Goal: Transaction & Acquisition: Book appointment/travel/reservation

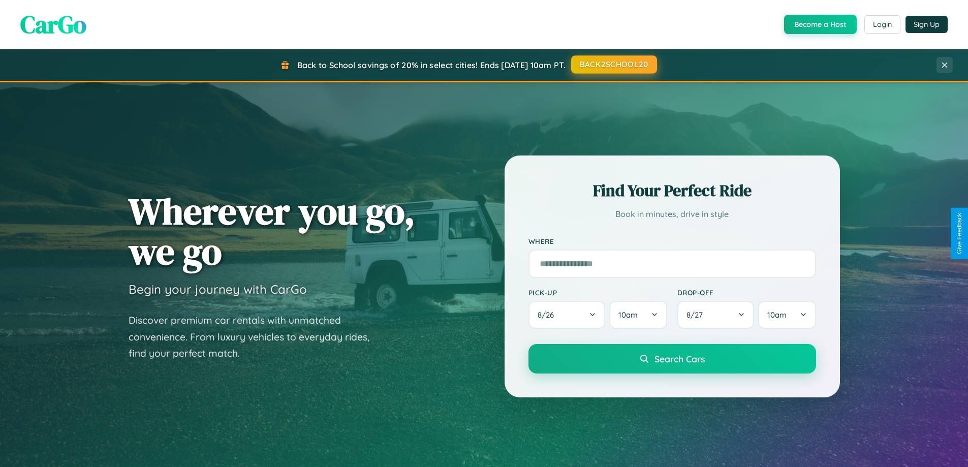
click at [614, 65] on button "BACK2SCHOOL20" at bounding box center [614, 64] width 86 height 18
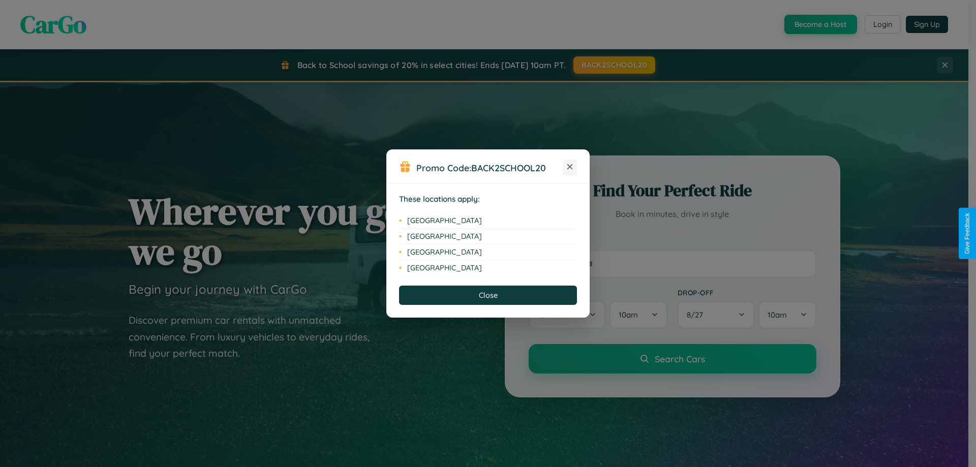
click at [570, 167] on icon at bounding box center [570, 167] width 6 height 6
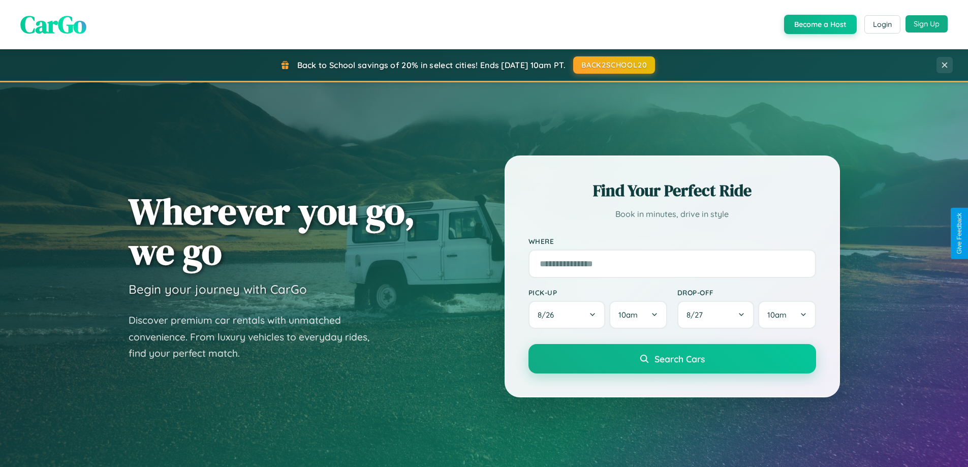
click at [927, 24] on button "Sign Up" at bounding box center [927, 23] width 42 height 17
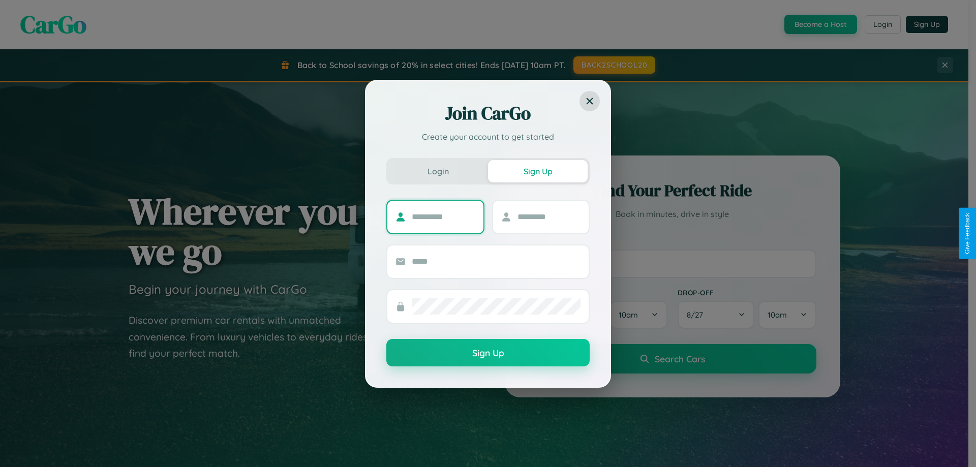
click at [443, 217] on input "text" at bounding box center [444, 217] width 64 height 16
type input "*******"
click at [549, 217] on input "text" at bounding box center [550, 217] width 64 height 16
type input "*****"
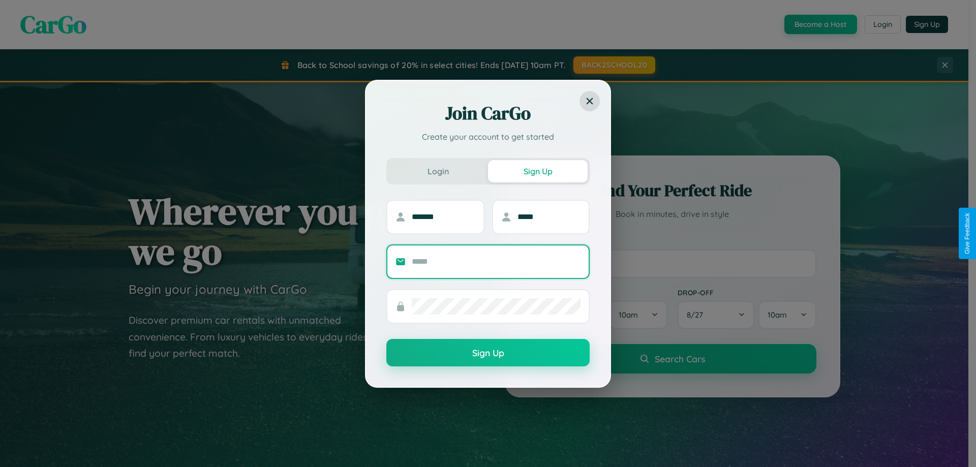
click at [496, 261] on input "text" at bounding box center [496, 262] width 169 height 16
type input "**********"
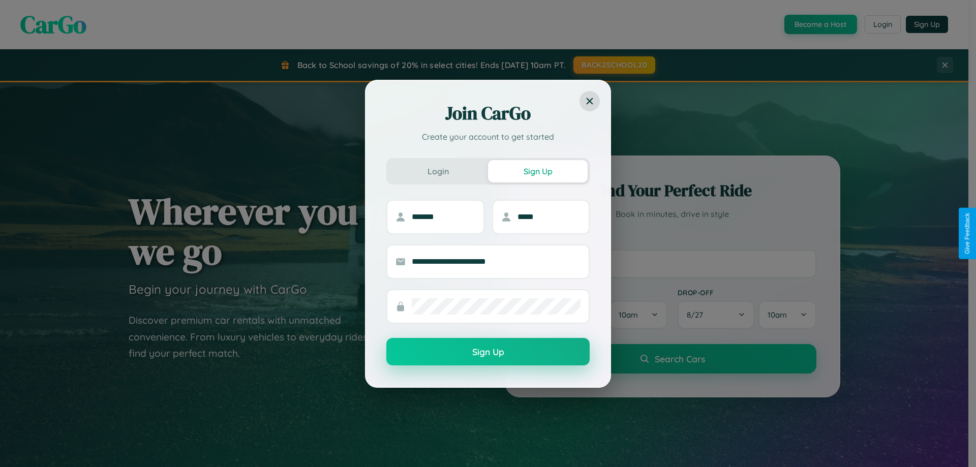
click at [488, 352] on button "Sign Up" at bounding box center [487, 351] width 203 height 27
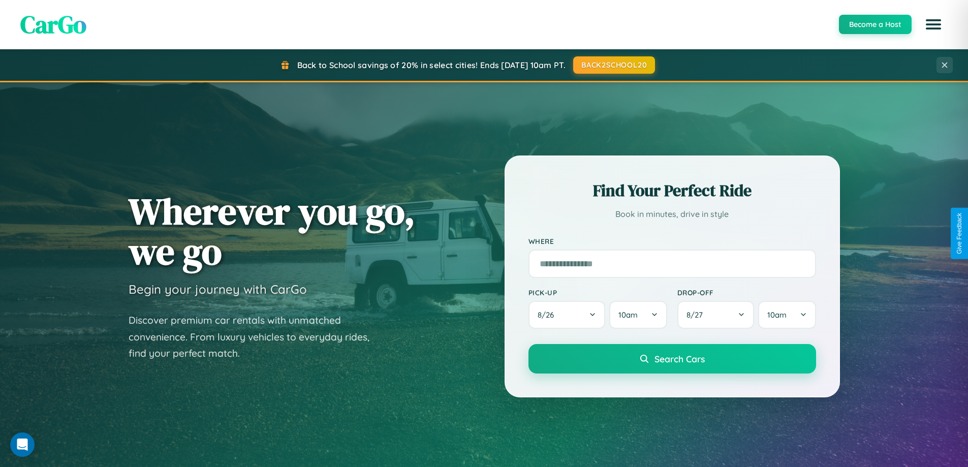
scroll to position [1191, 0]
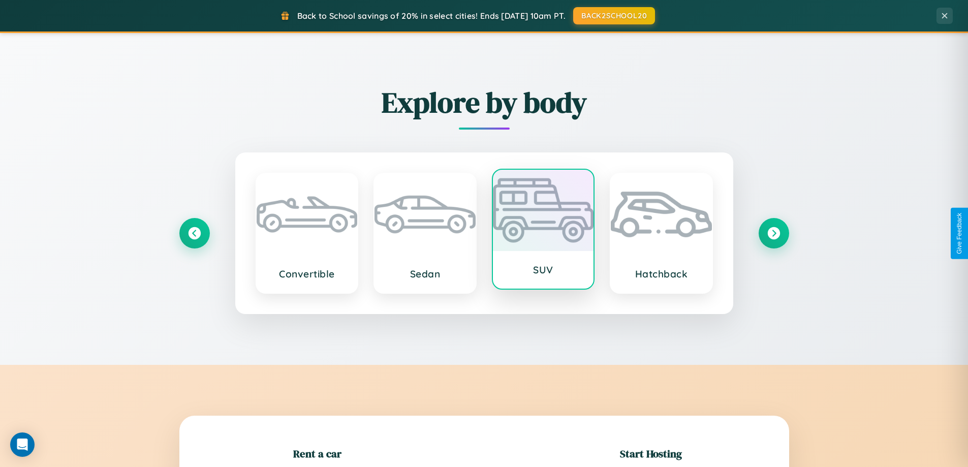
click at [543, 231] on div at bounding box center [543, 210] width 101 height 81
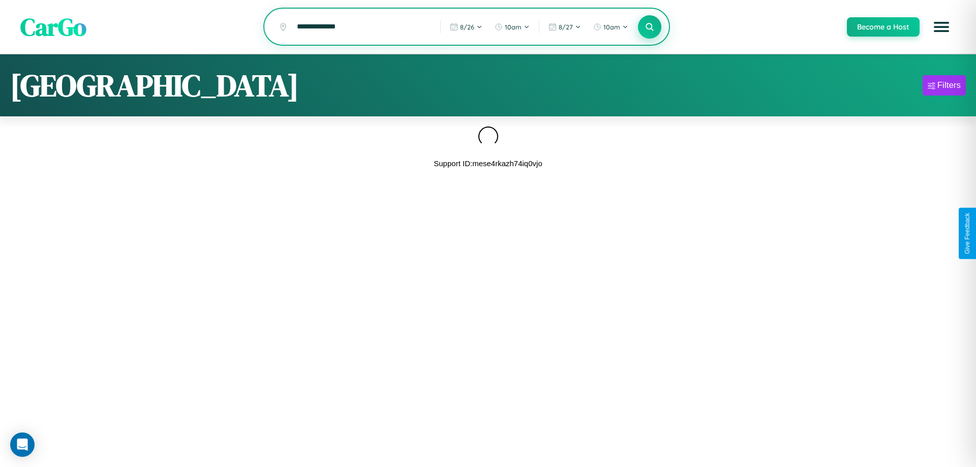
click at [649, 27] on icon at bounding box center [650, 27] width 10 height 10
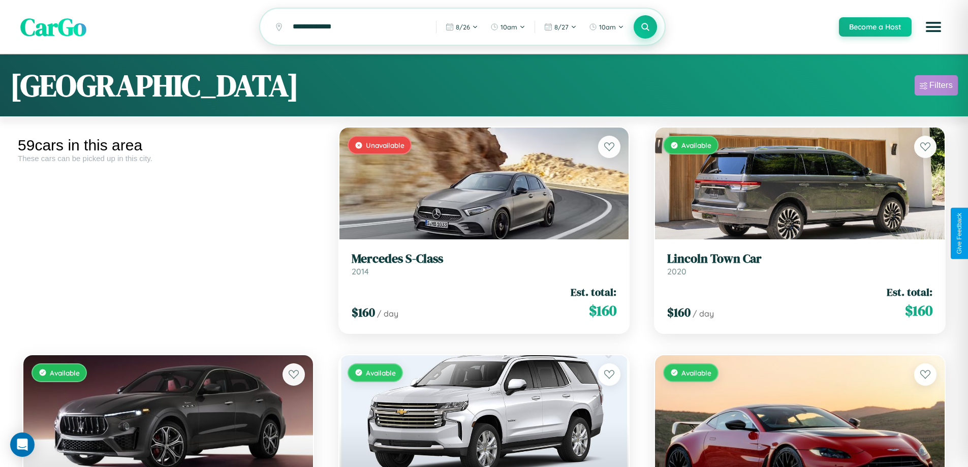
click at [936, 87] on div "Filters" at bounding box center [941, 85] width 23 height 10
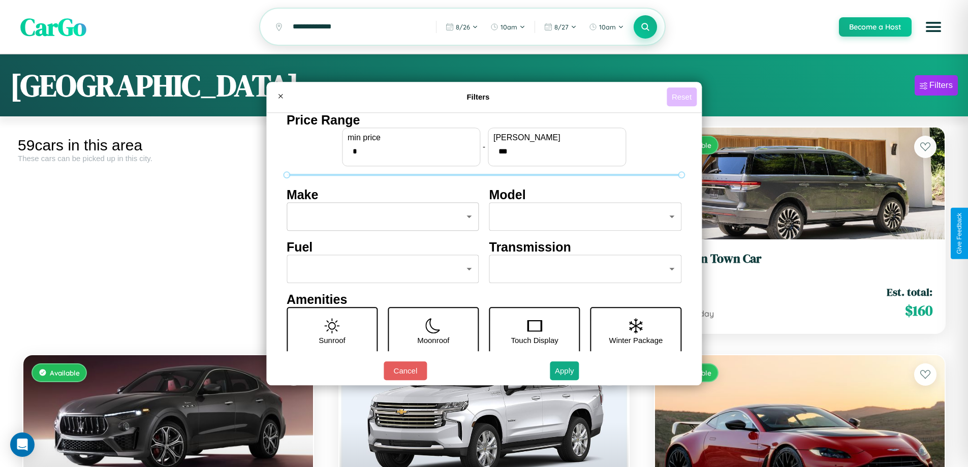
click at [683, 97] on button "Reset" at bounding box center [682, 96] width 30 height 19
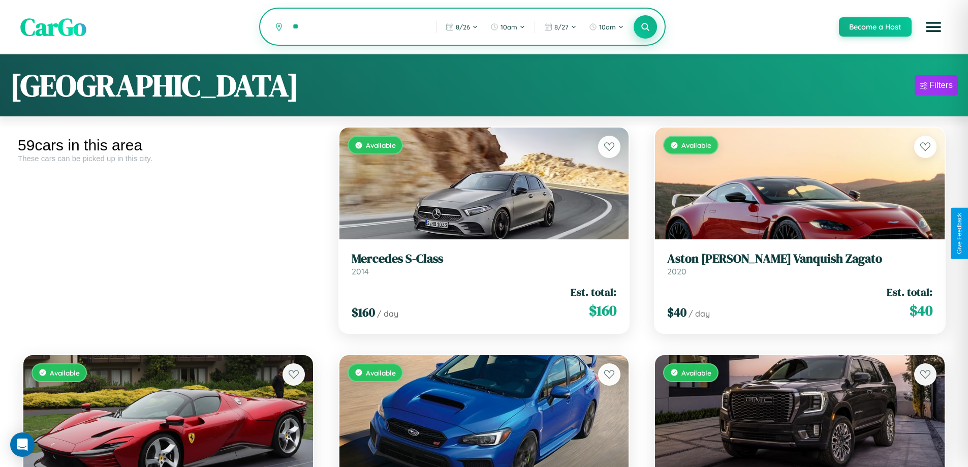
type input "*"
type input "********"
click at [645, 27] on icon at bounding box center [646, 27] width 10 height 10
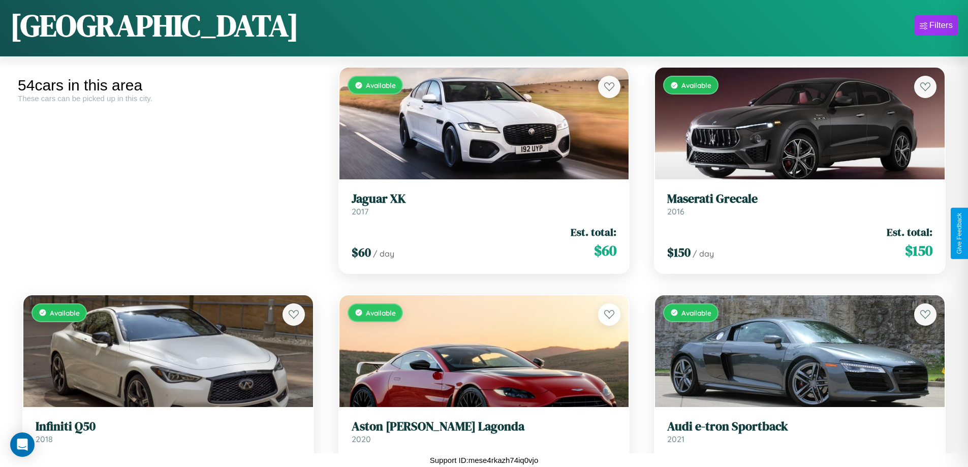
scroll to position [371, 0]
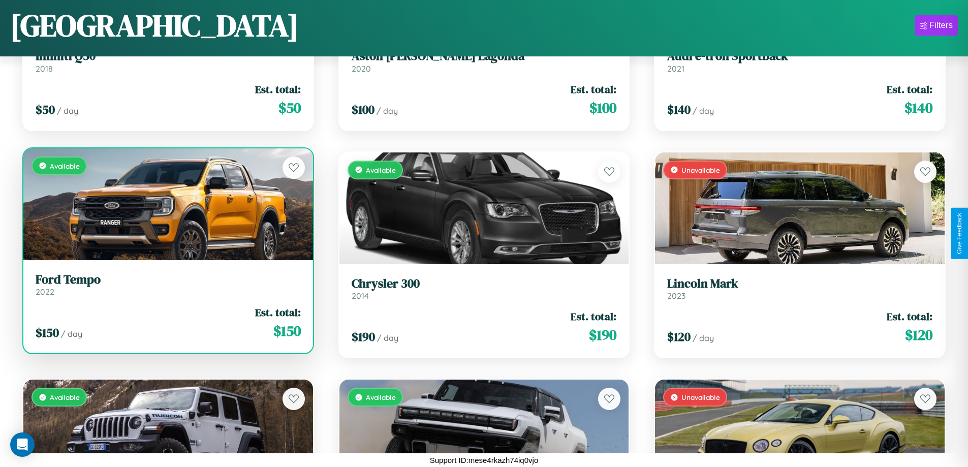
click at [167, 288] on link "Ford Tempo 2022" at bounding box center [168, 284] width 265 height 25
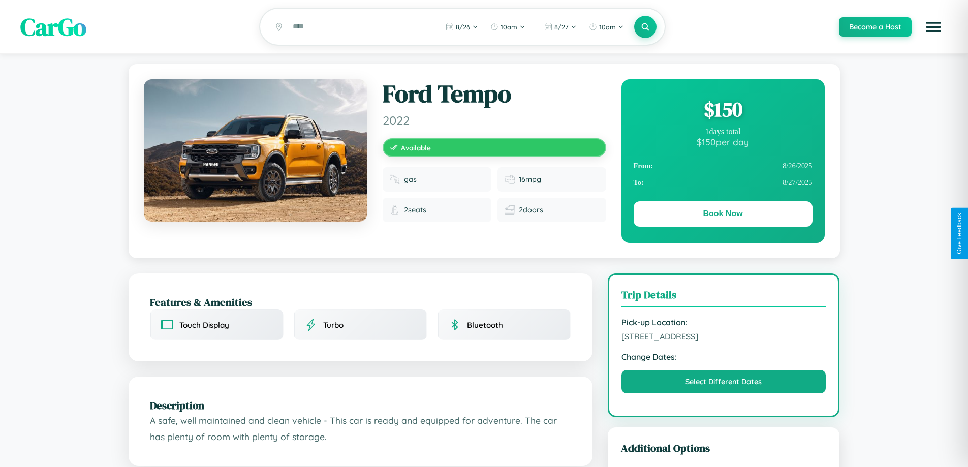
click at [723, 111] on div "$ 150" at bounding box center [723, 109] width 179 height 27
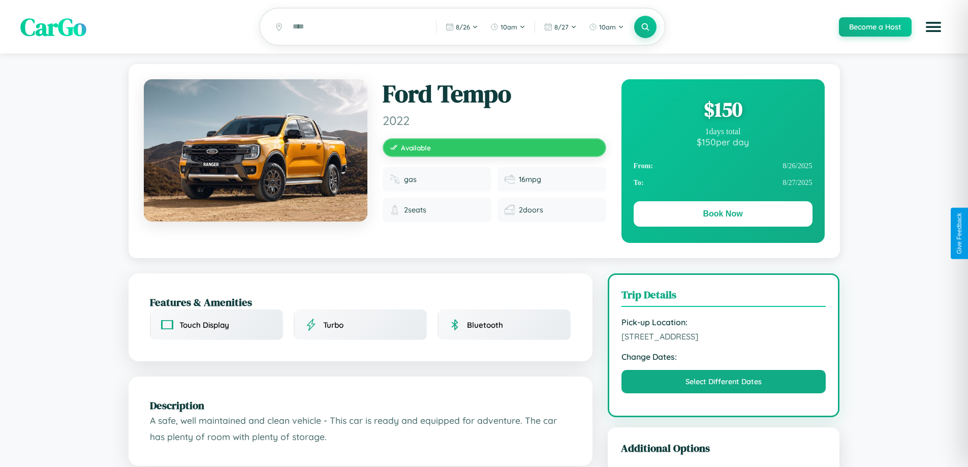
click at [723, 111] on div "$ 150" at bounding box center [723, 109] width 179 height 27
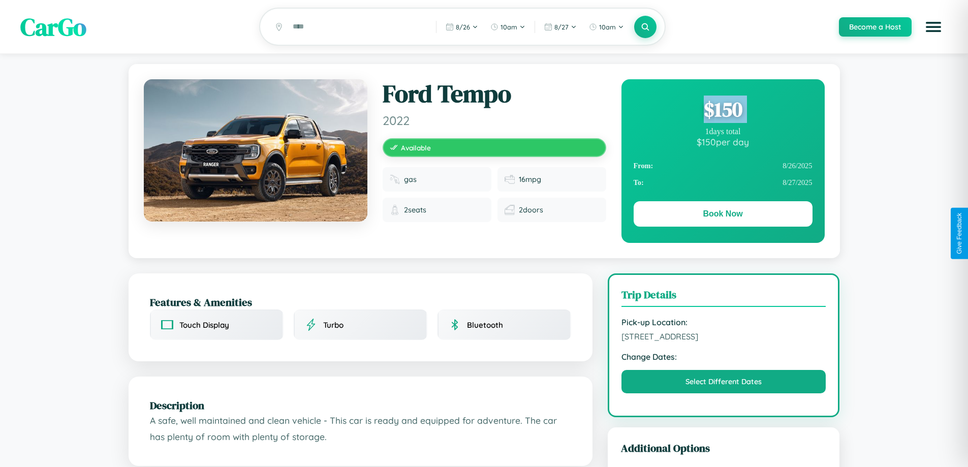
click at [723, 111] on div "$ 150" at bounding box center [723, 109] width 179 height 27
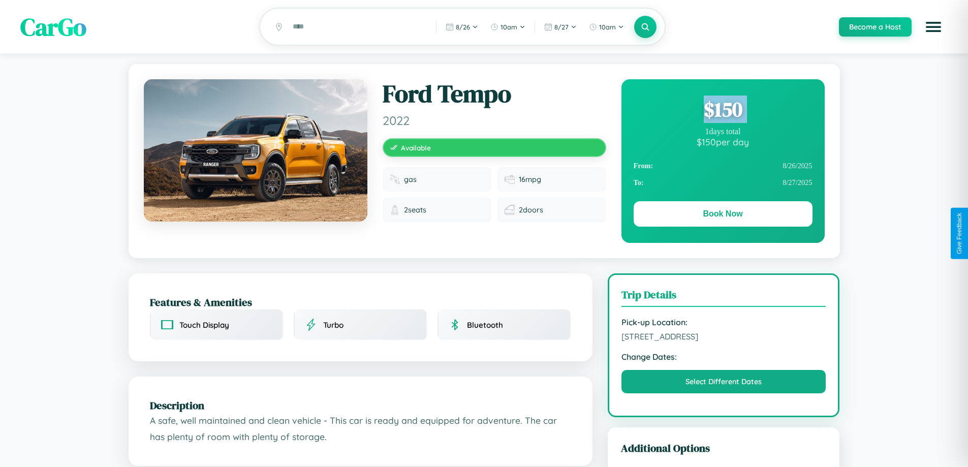
click at [723, 111] on div "$ 150" at bounding box center [723, 109] width 179 height 27
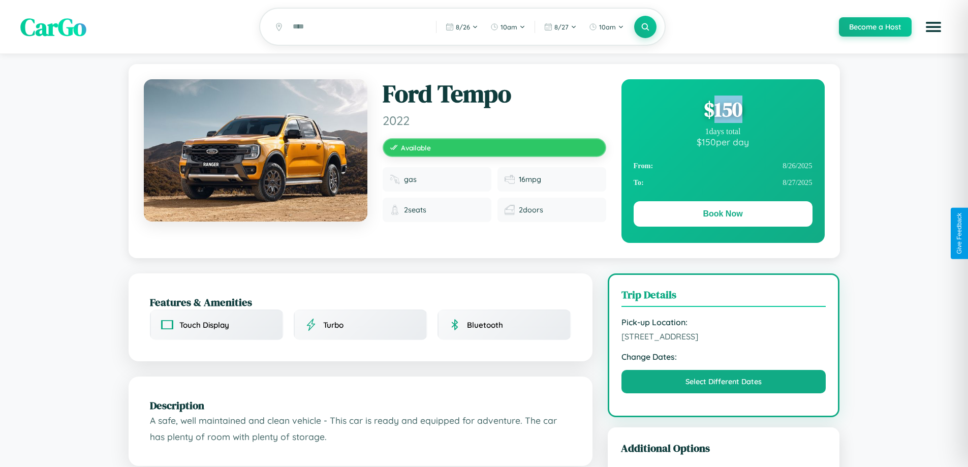
click at [723, 111] on div "$ 150" at bounding box center [723, 109] width 179 height 27
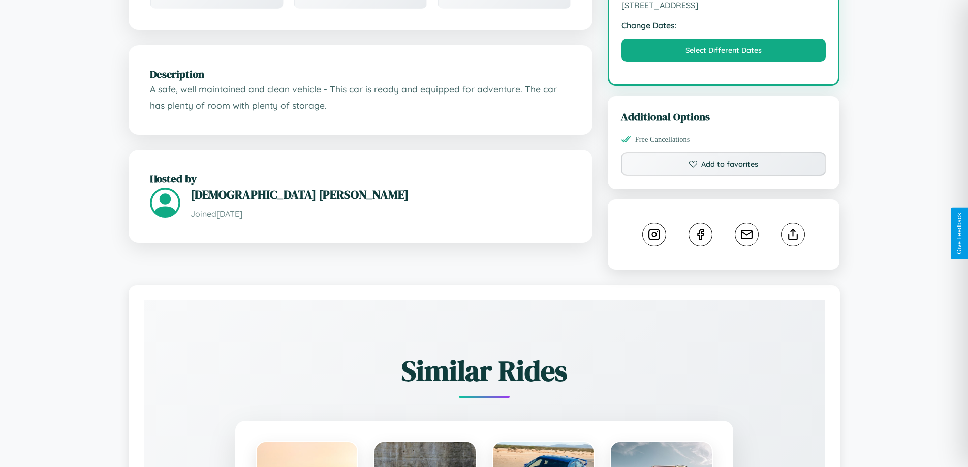
scroll to position [334, 0]
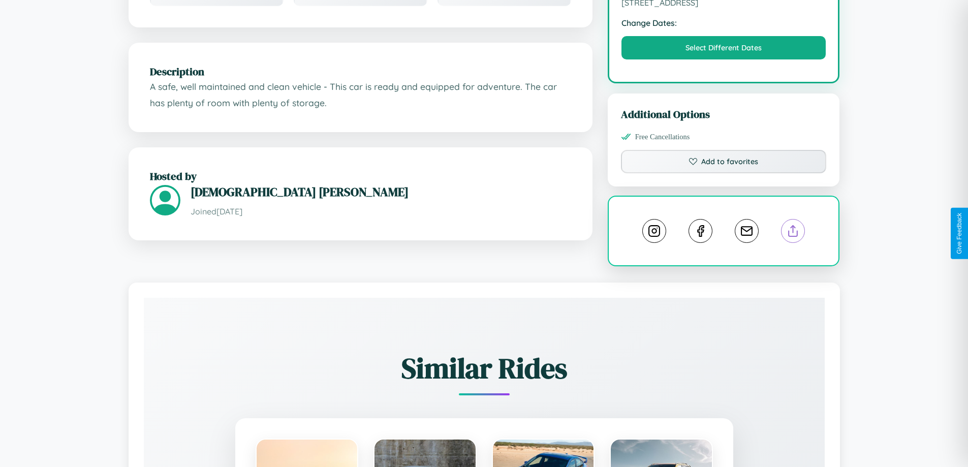
click at [794, 232] on line at bounding box center [794, 229] width 0 height 7
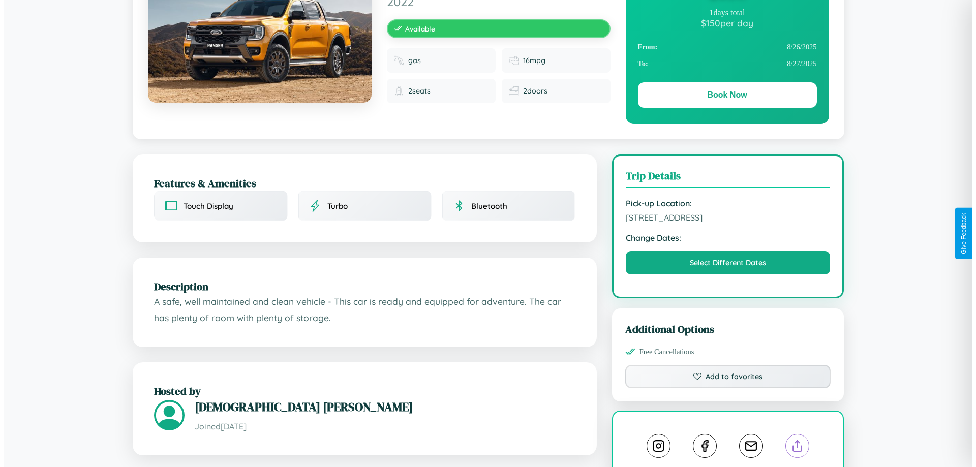
scroll to position [0, 0]
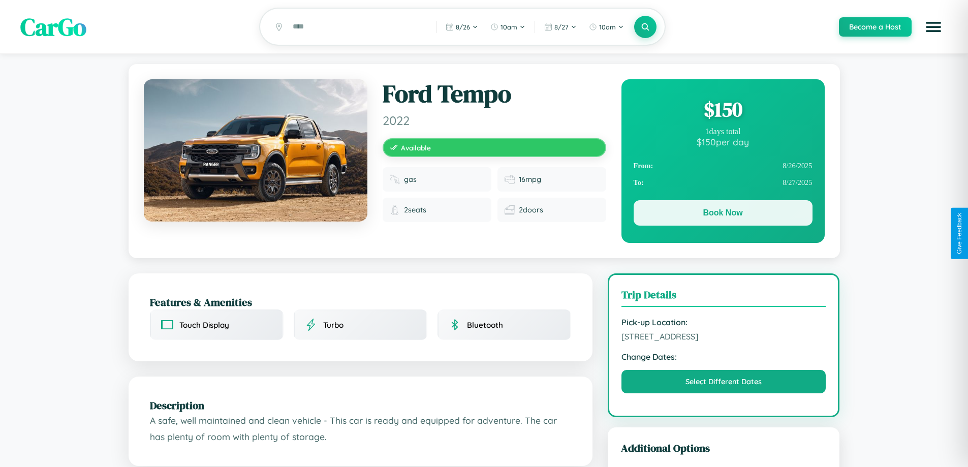
click at [723, 215] on button "Book Now" at bounding box center [723, 212] width 179 height 25
